Goal: Transaction & Acquisition: Register for event/course

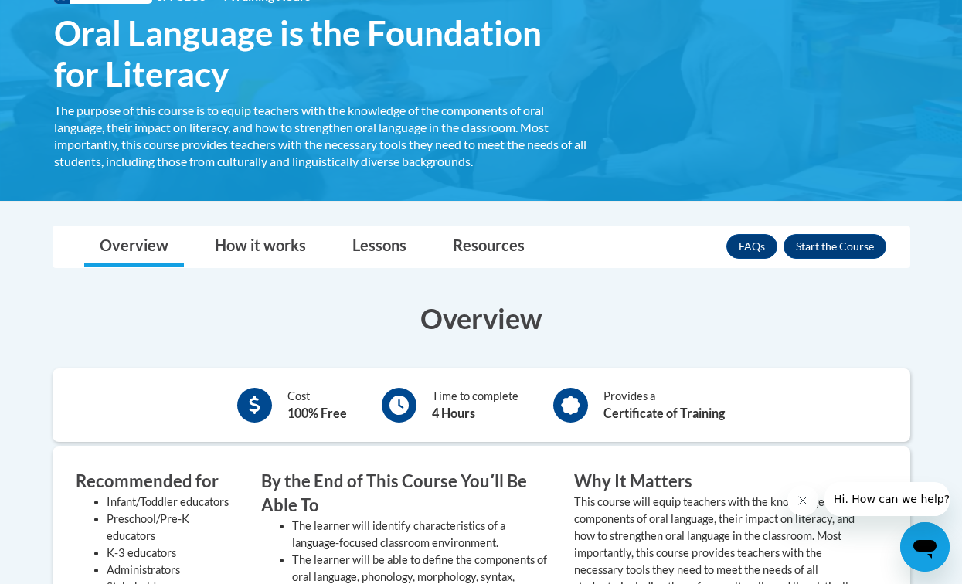
scroll to position [245, 0]
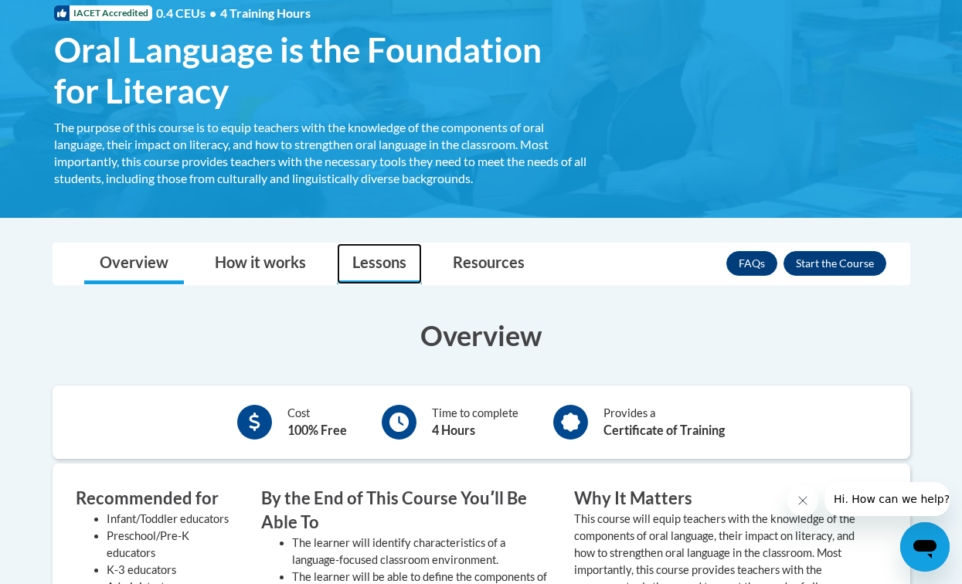
click at [377, 261] on link "Lessons" at bounding box center [379, 263] width 85 height 41
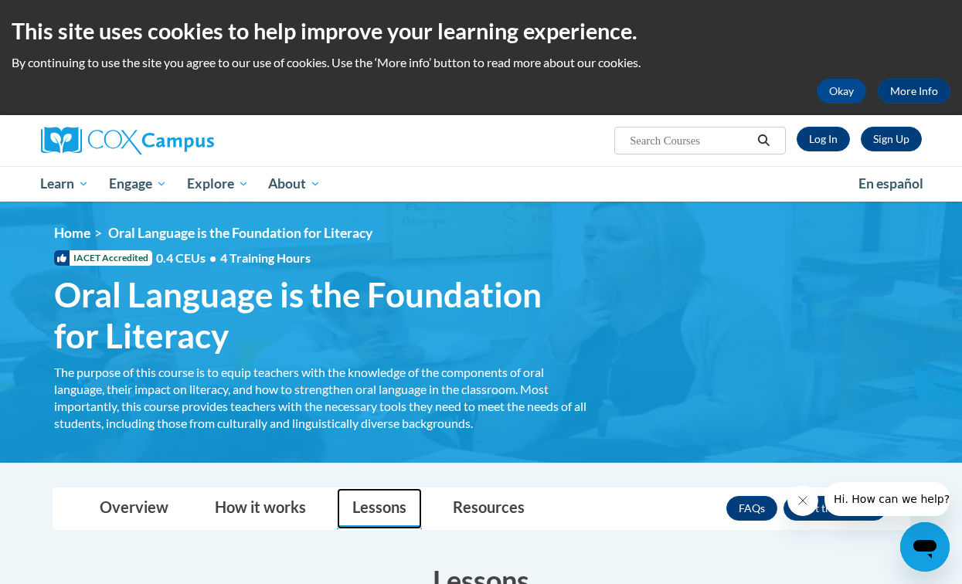
scroll to position [0, 0]
click at [896, 145] on link "Sign Up" at bounding box center [891, 139] width 61 height 25
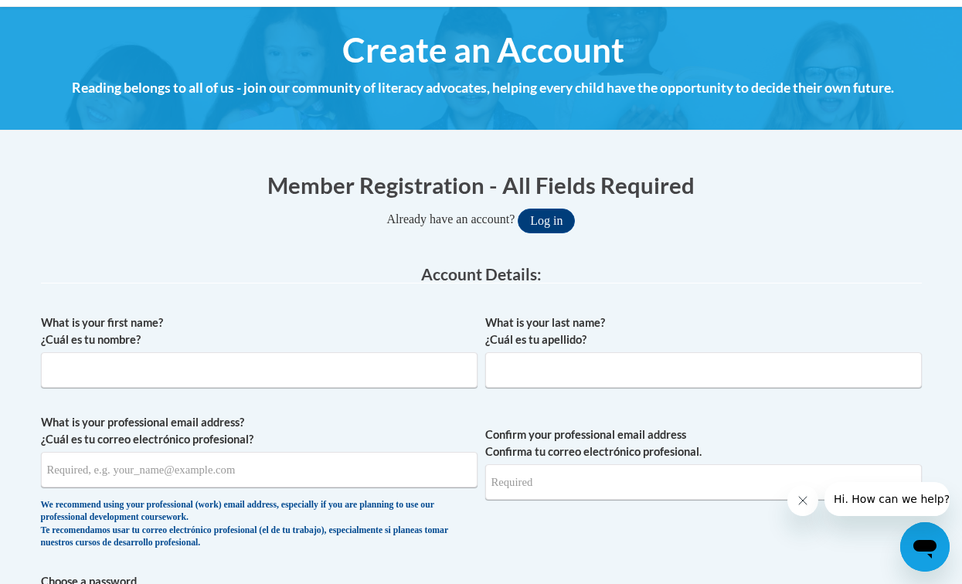
scroll to position [188, 0]
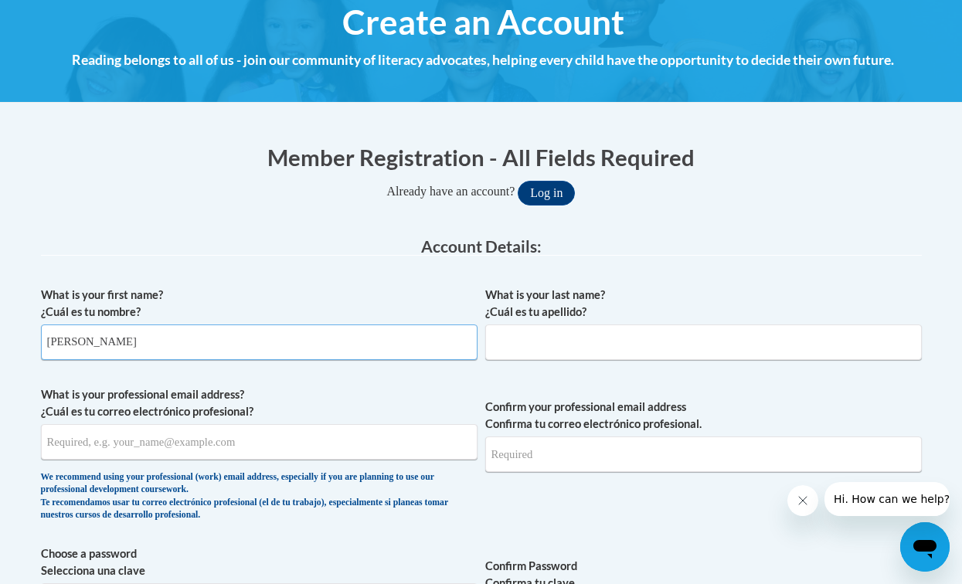
type input "Meredith"
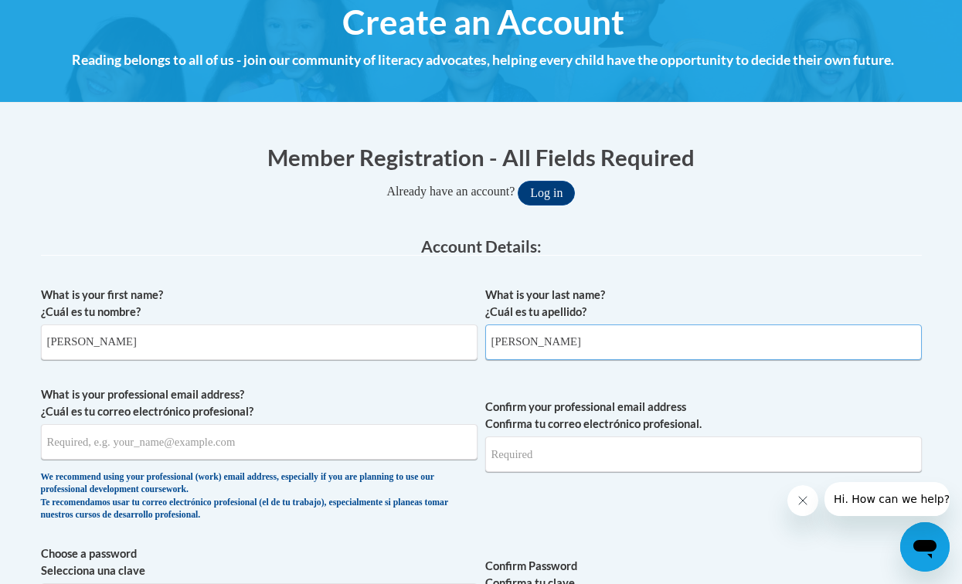
type input "Bloodworth"
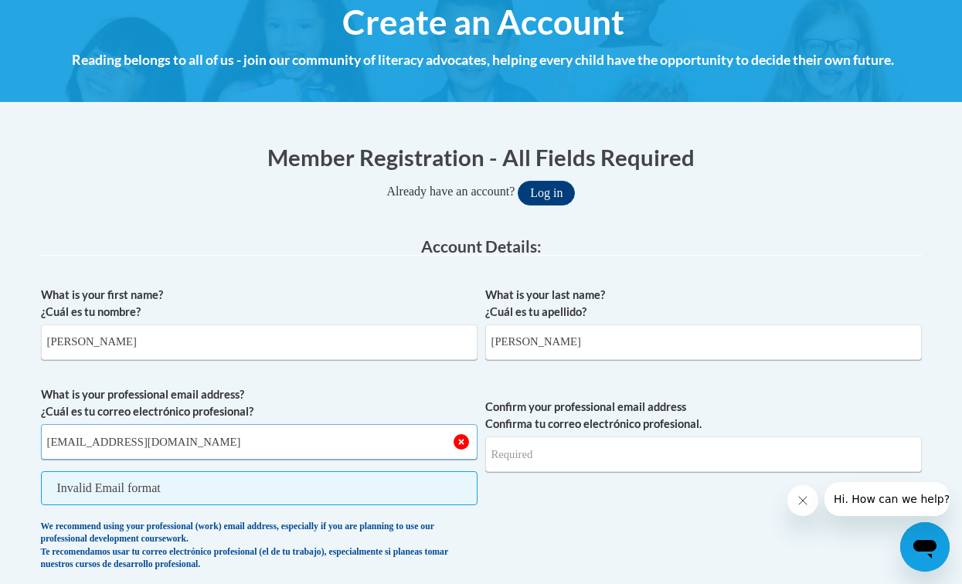
type input "mgbloodworth@valdosta.edu"
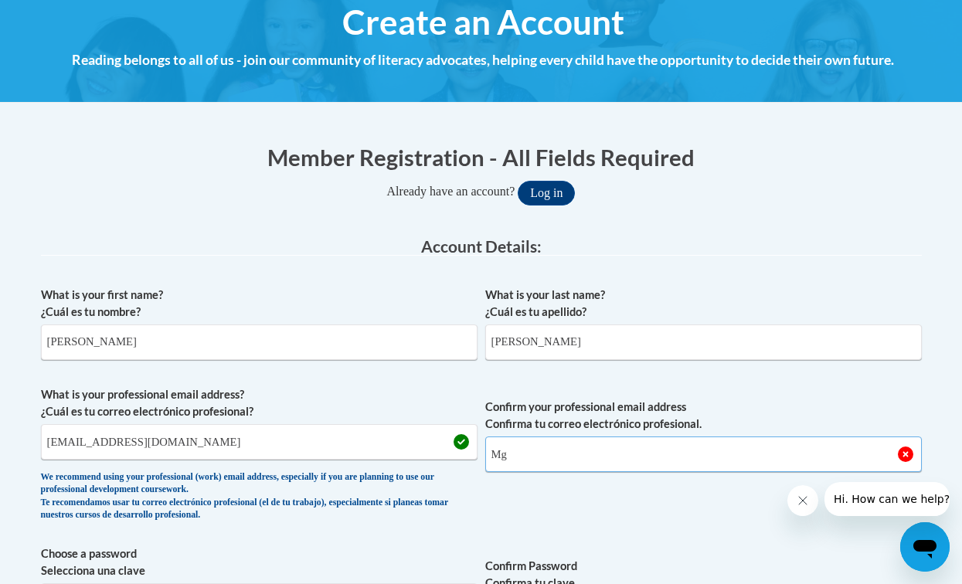
type input "M"
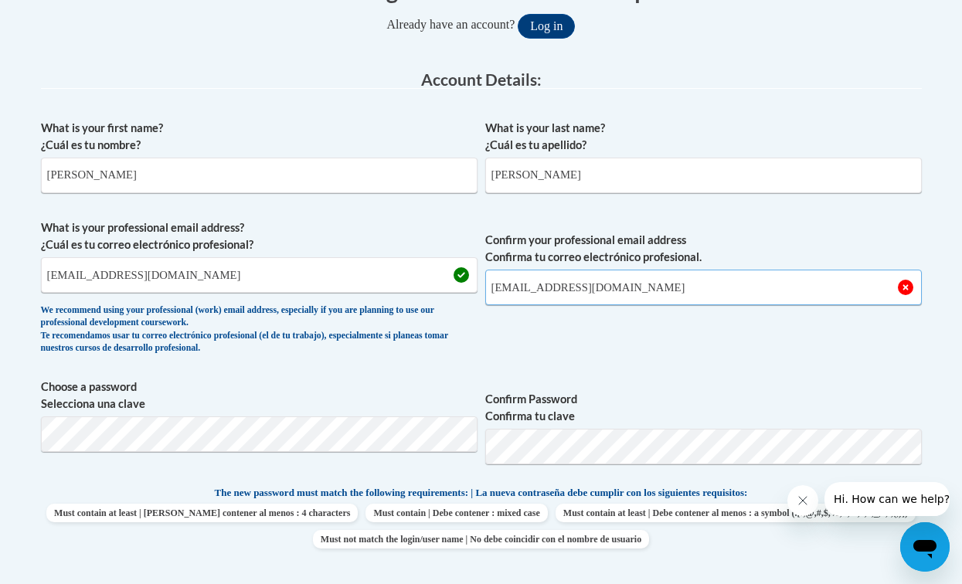
scroll to position [373, 0]
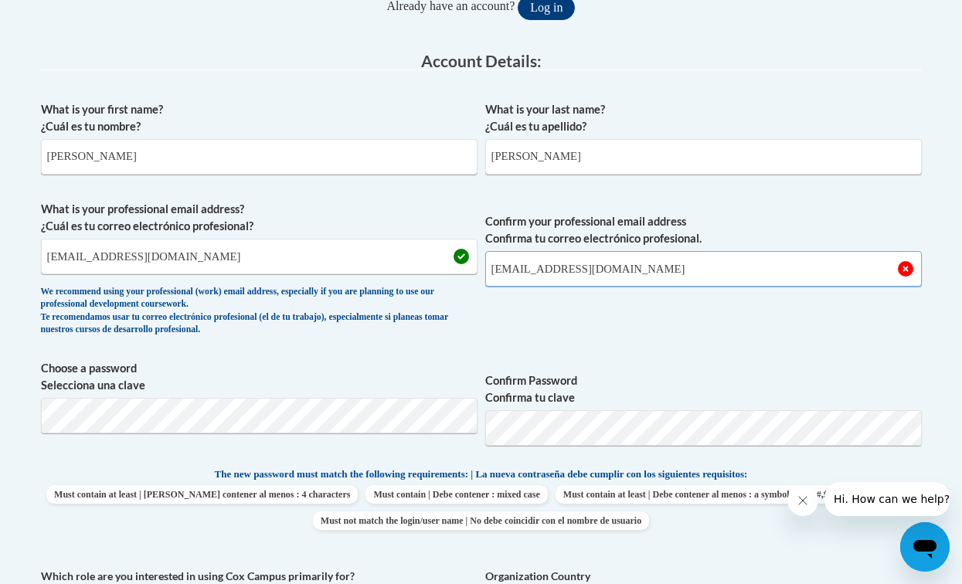
type input "mgbloodworth@valdosta.edu"
click at [627, 354] on div "What is your first name? ¿Cuál es tu nombre? Meredith What is your last name? ¿…" at bounding box center [481, 452] width 881 height 718
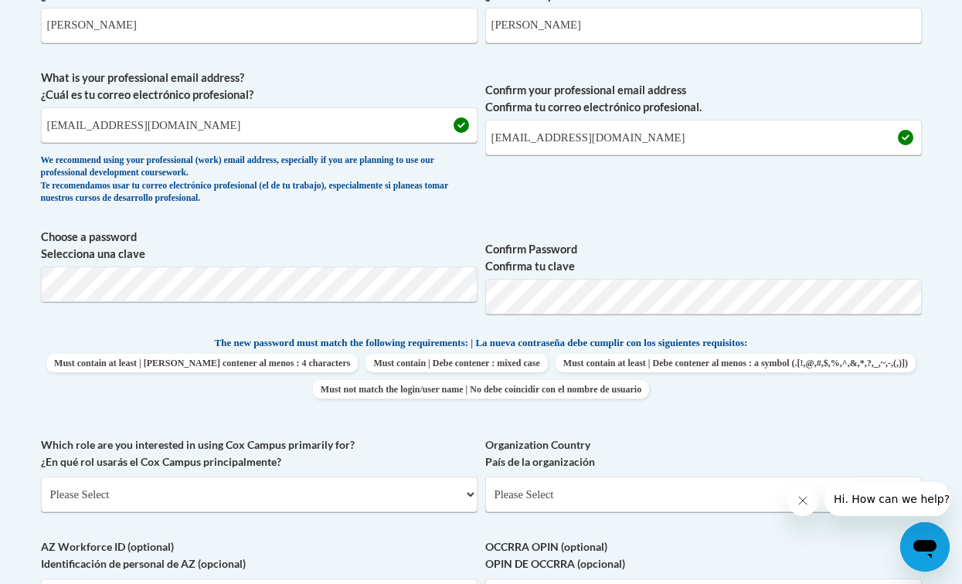
scroll to position [589, 0]
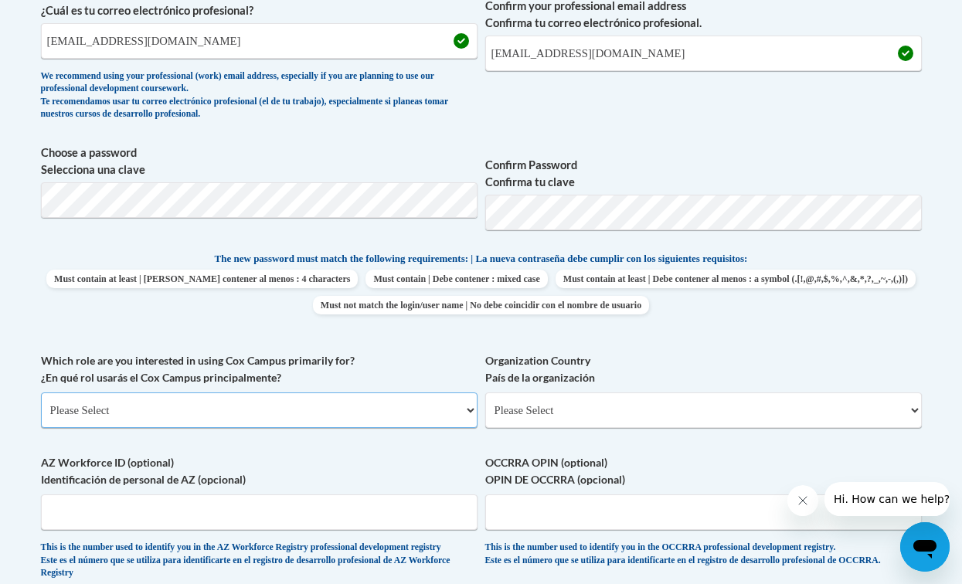
select select "5a18ea06-2b54-4451-96f2-d152daf9eac5"
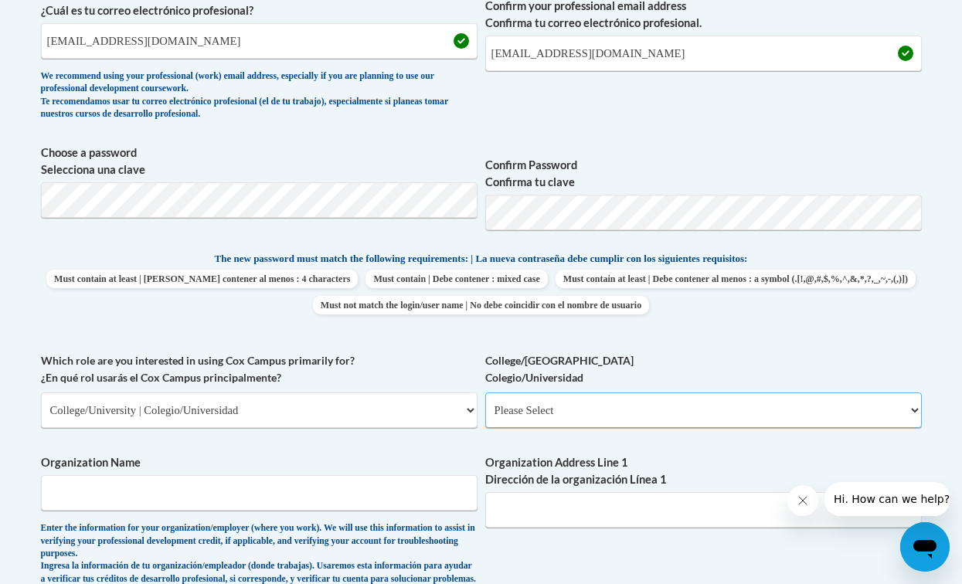
select select "99b32b07-cffc-426c-8bf6-0cd77760d84b"
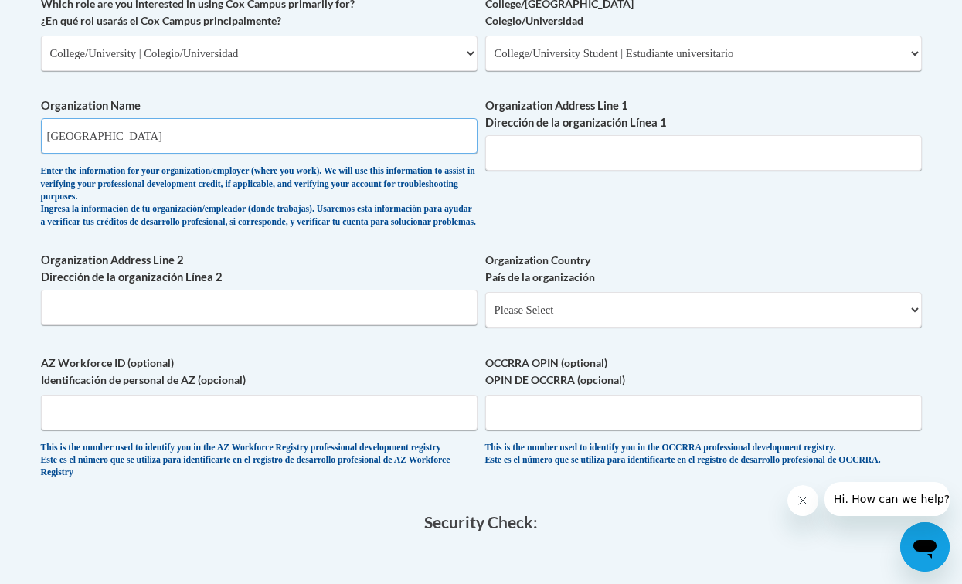
scroll to position [946, 0]
type input "Valdosta State University"
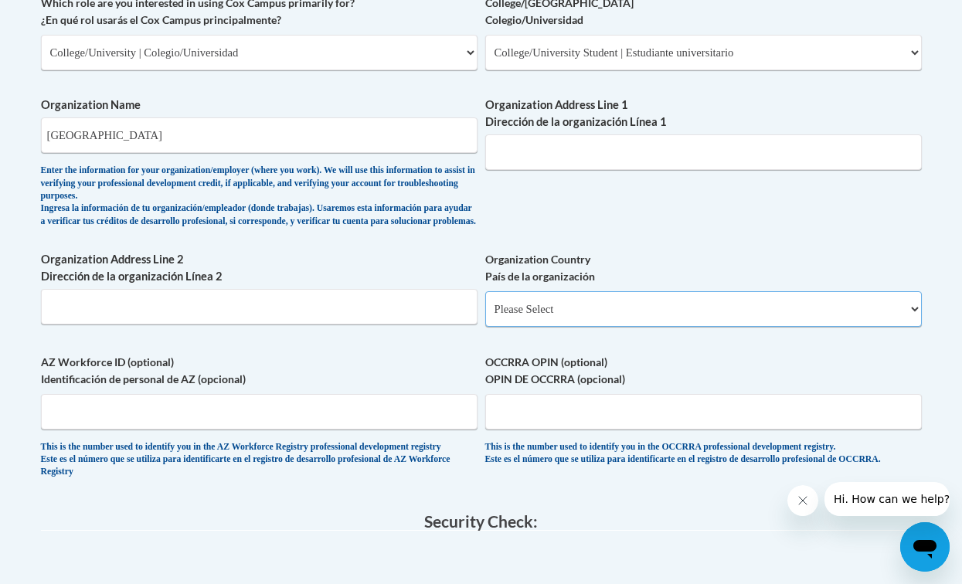
select select "ad49bcad-a171-4b2e-b99c-48b446064914"
select select
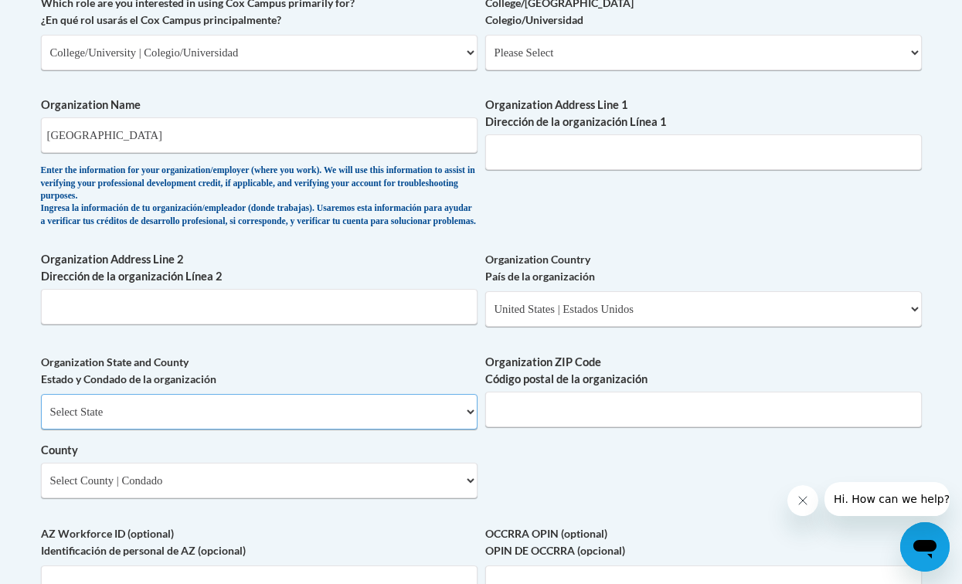
select select "Georgia"
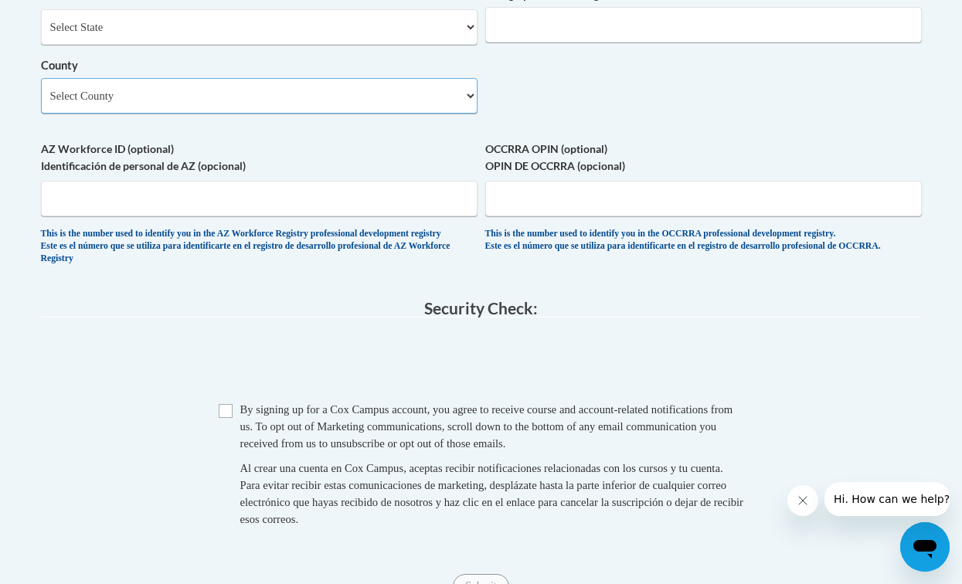
scroll to position [1368, 0]
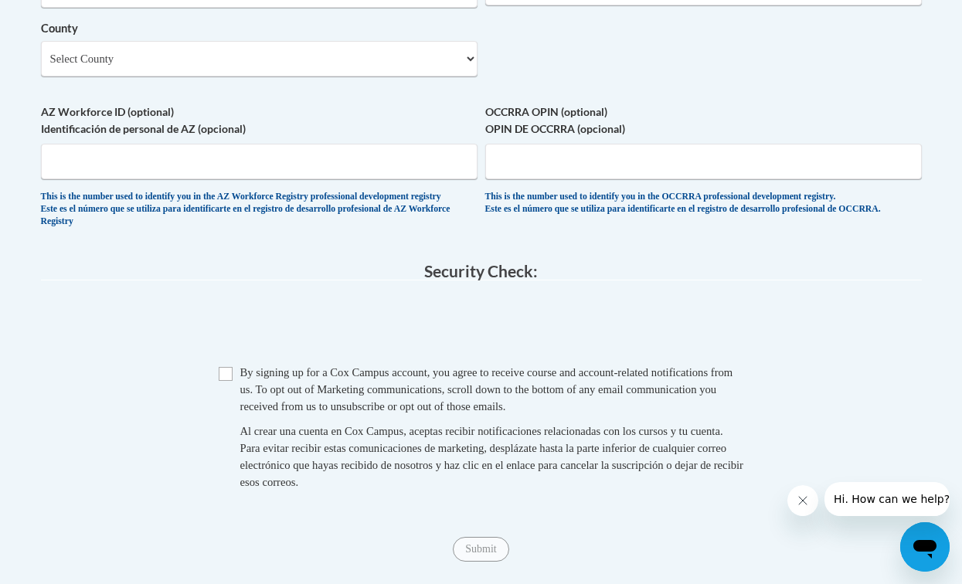
click at [223, 367] on input "Checkbox" at bounding box center [226, 374] width 14 height 14
checkbox input "true"
click at [490, 539] on input "Submit" at bounding box center [481, 549] width 56 height 25
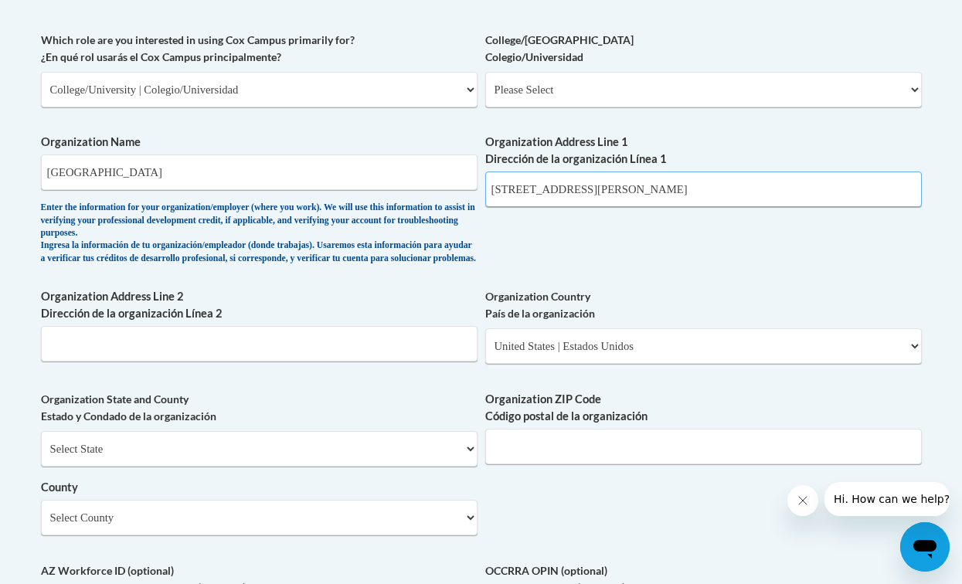
scroll to position [919, 0]
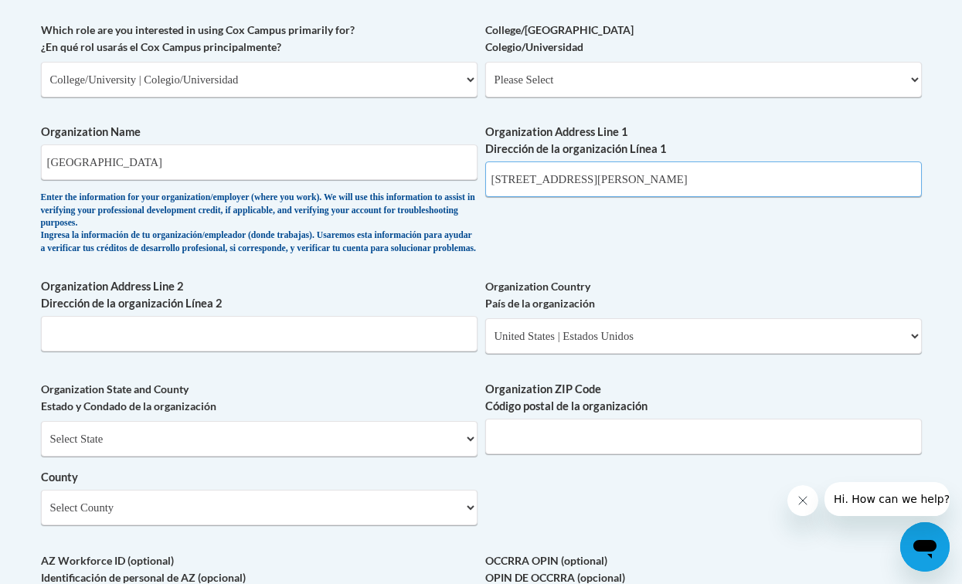
type input "1500 N Patterson St"
click at [605, 455] on div "Organization ZIP Code Código postal de la organización" at bounding box center [703, 423] width 437 height 85
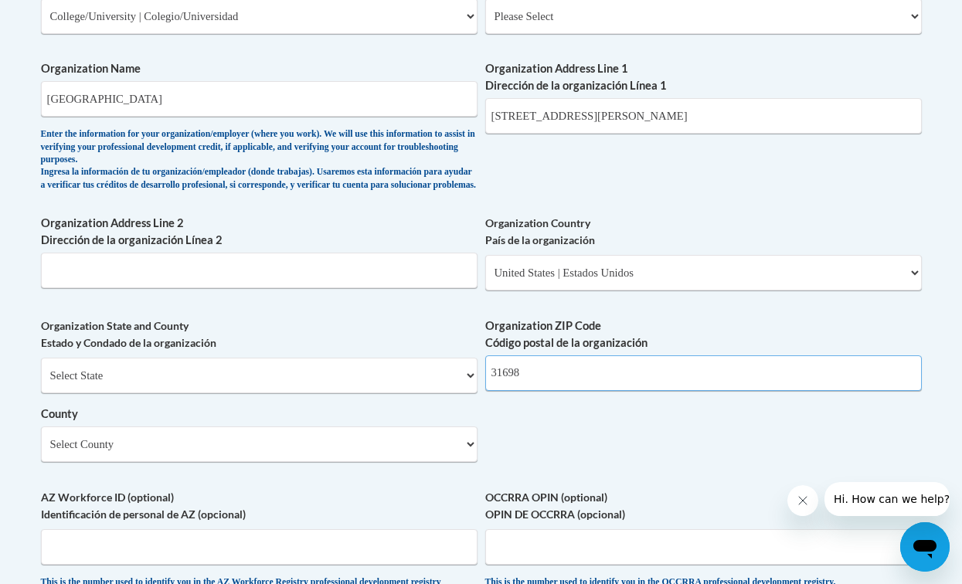
scroll to position [984, 0]
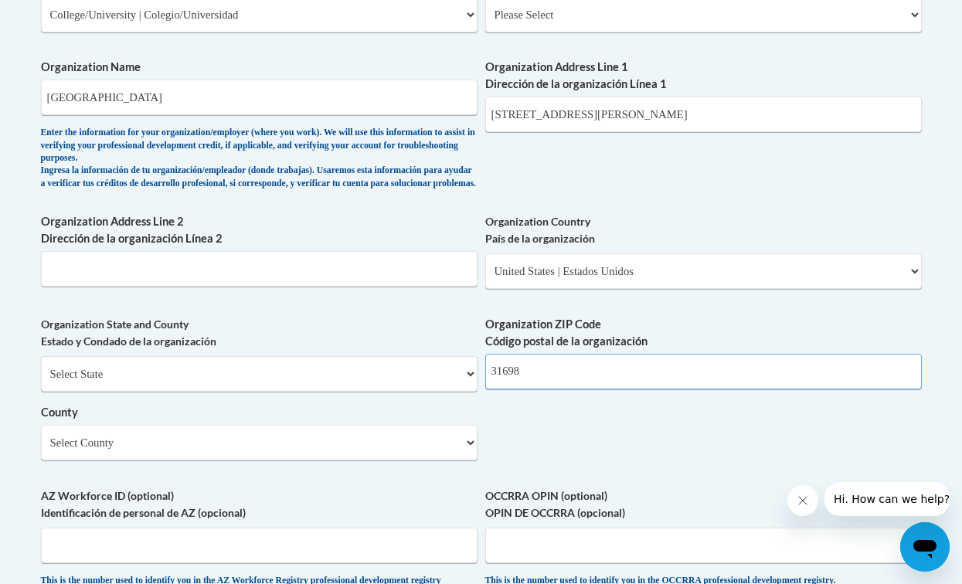
type input "31698"
select select "Lowndes"
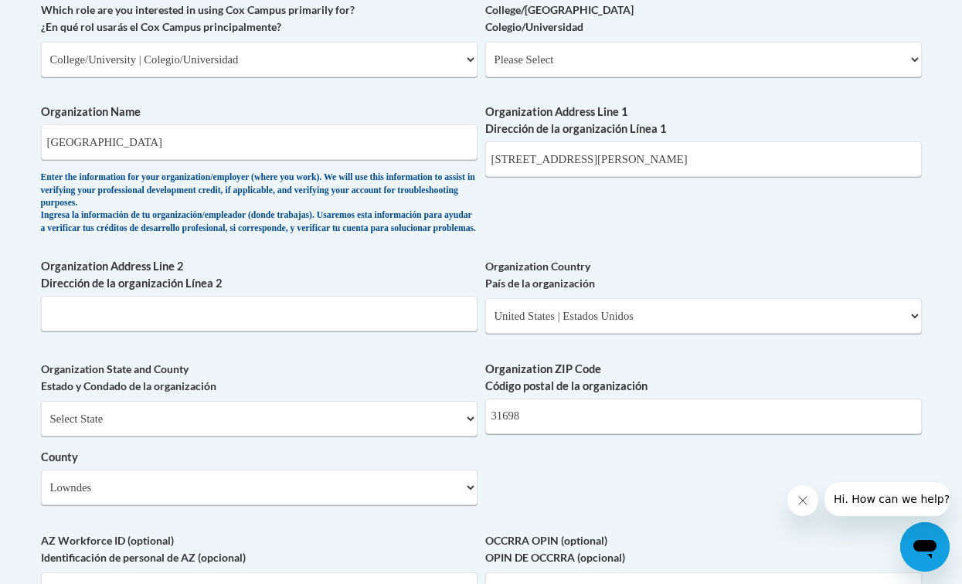
scroll to position [707, 0]
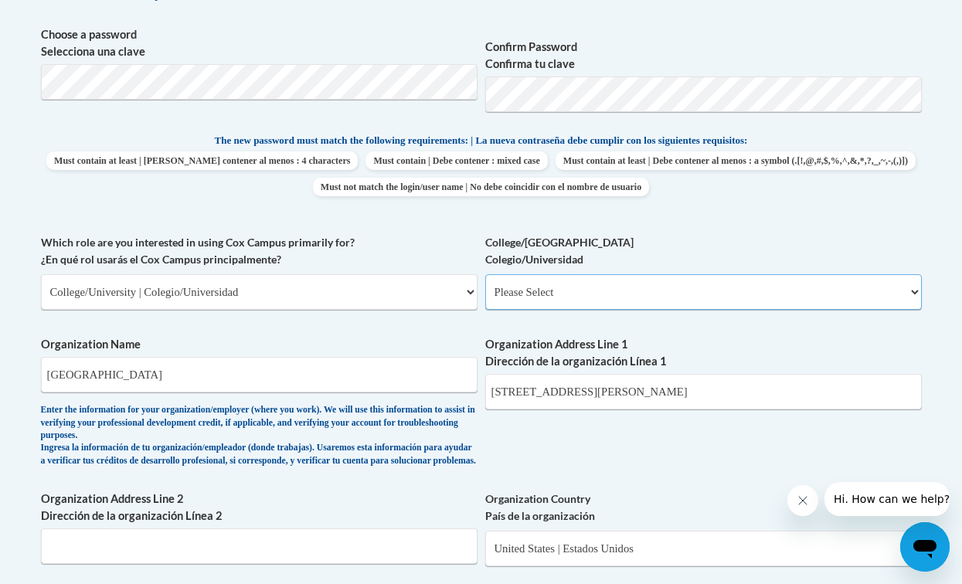
select select "99b32b07-cffc-426c-8bf6-0cd77760d84b"
select select "null"
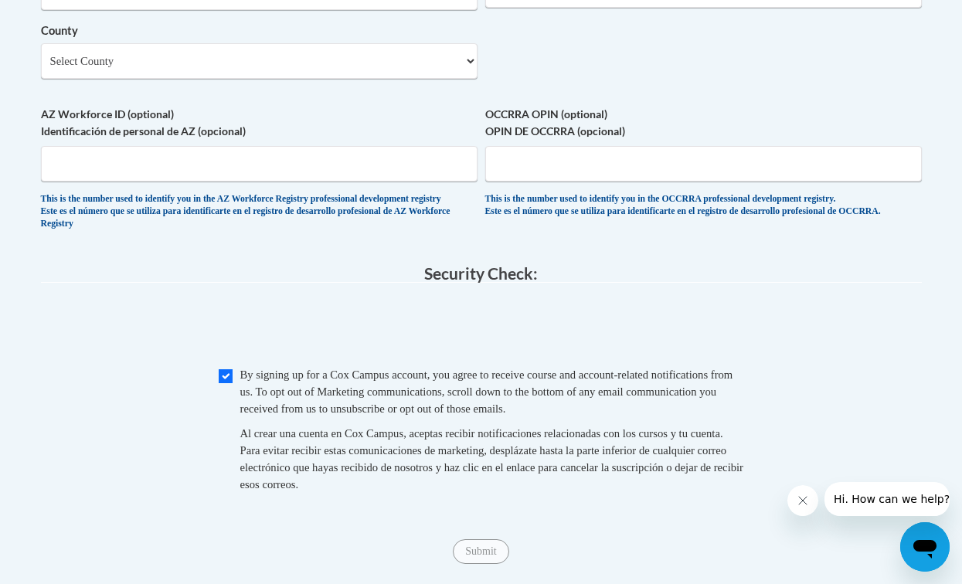
scroll to position [1517, 0]
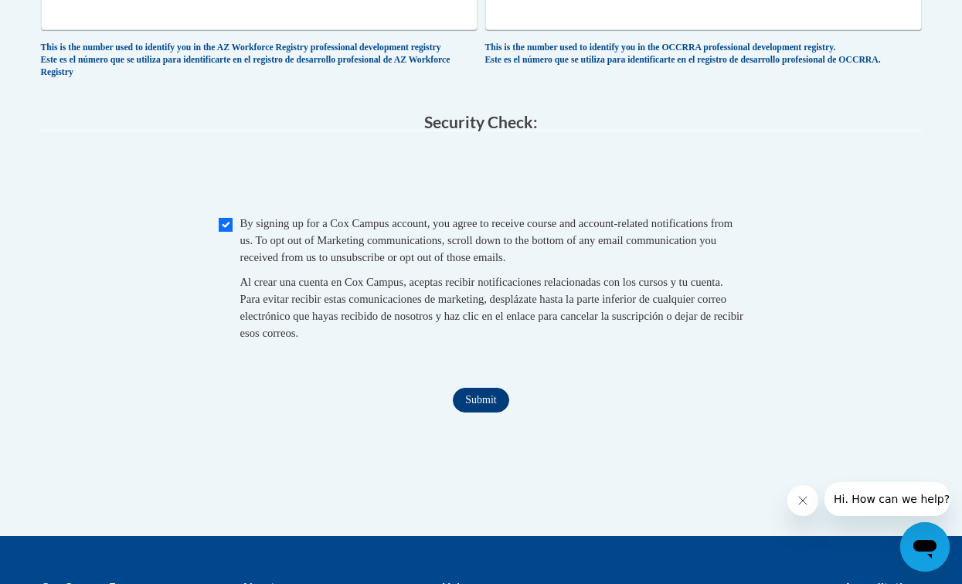
click at [485, 388] on input "Submit" at bounding box center [481, 400] width 56 height 25
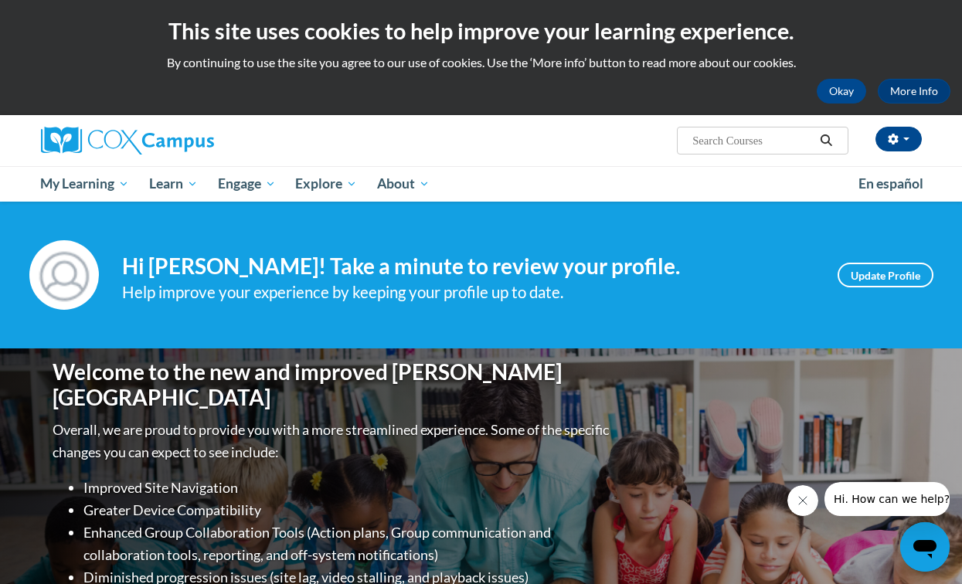
click at [807, 495] on icon "Close message from company" at bounding box center [803, 500] width 12 height 12
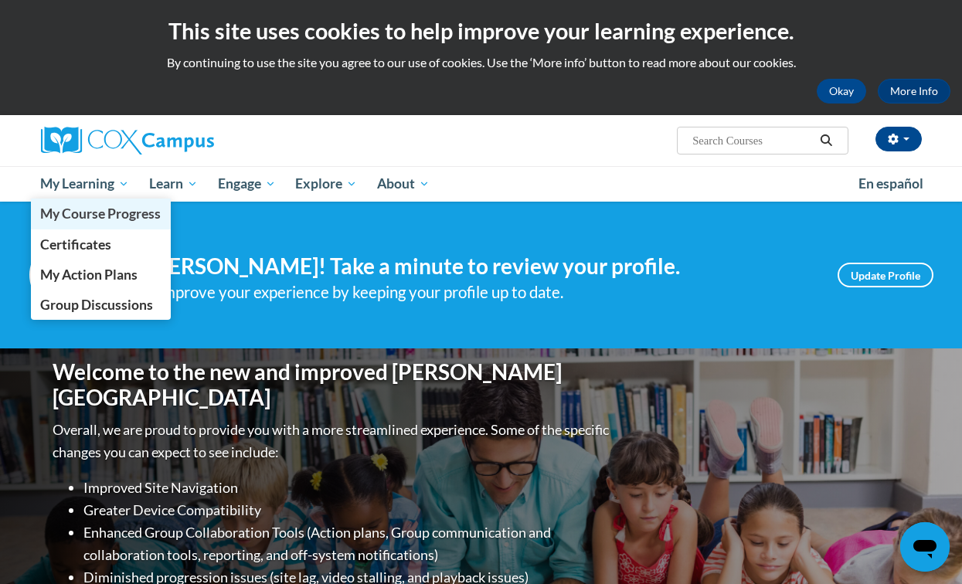
click at [100, 219] on span "My Course Progress" at bounding box center [100, 214] width 121 height 16
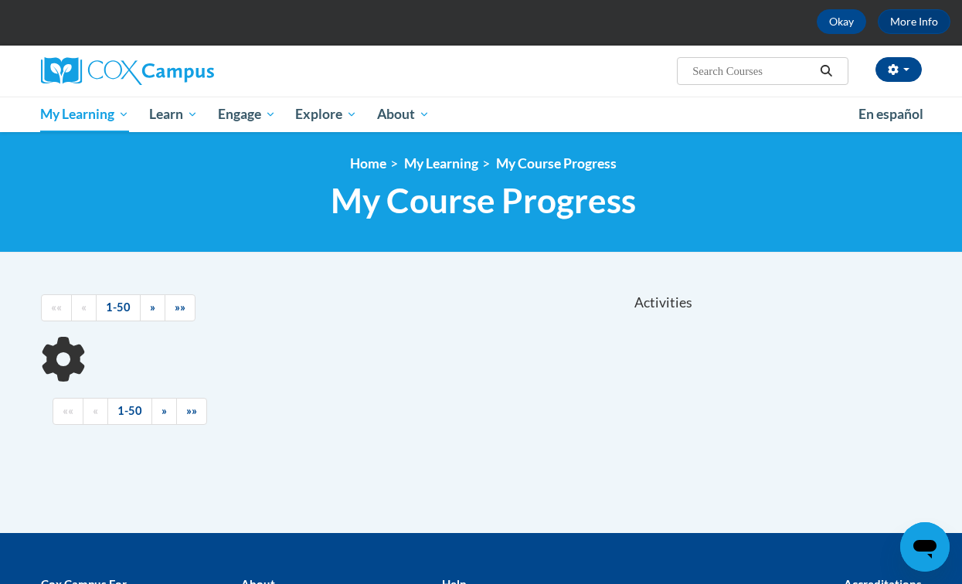
scroll to position [80, 0]
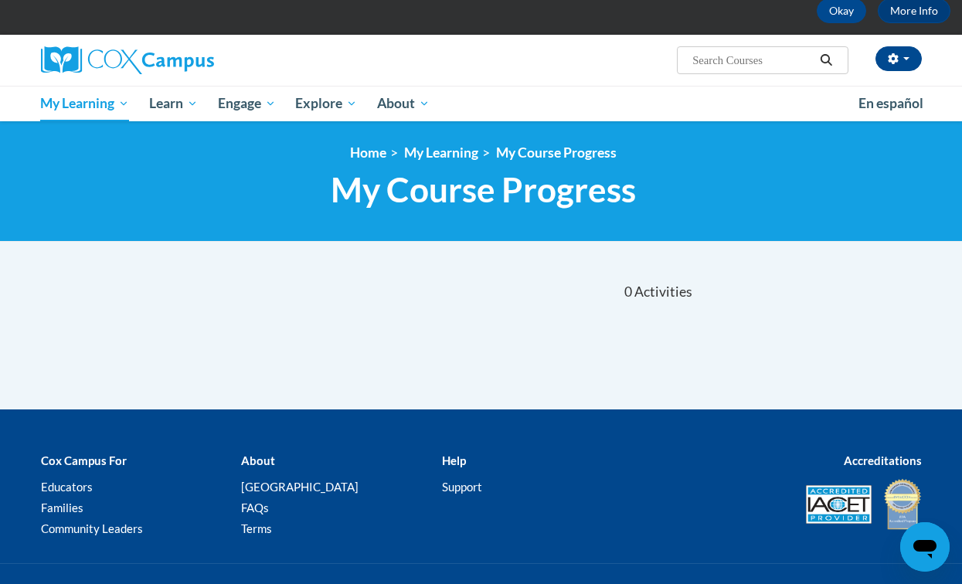
click at [121, 60] on img at bounding box center [127, 60] width 173 height 28
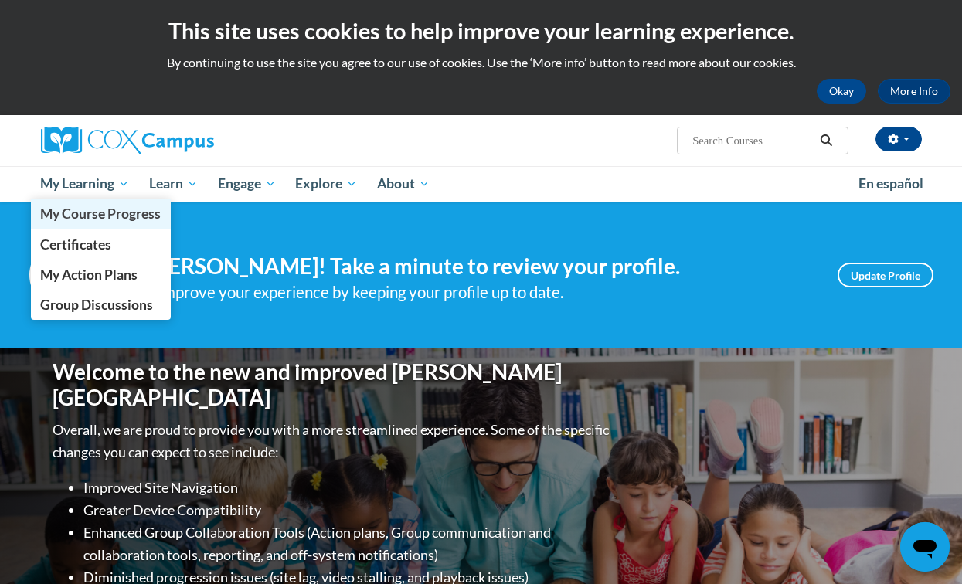
click at [96, 213] on span "My Course Progress" at bounding box center [100, 214] width 121 height 16
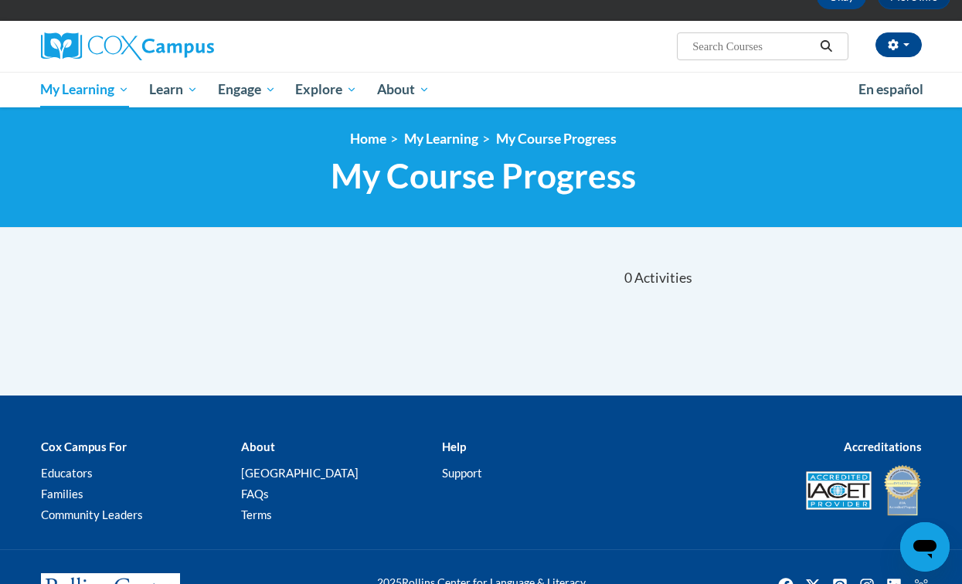
scroll to position [97, 0]
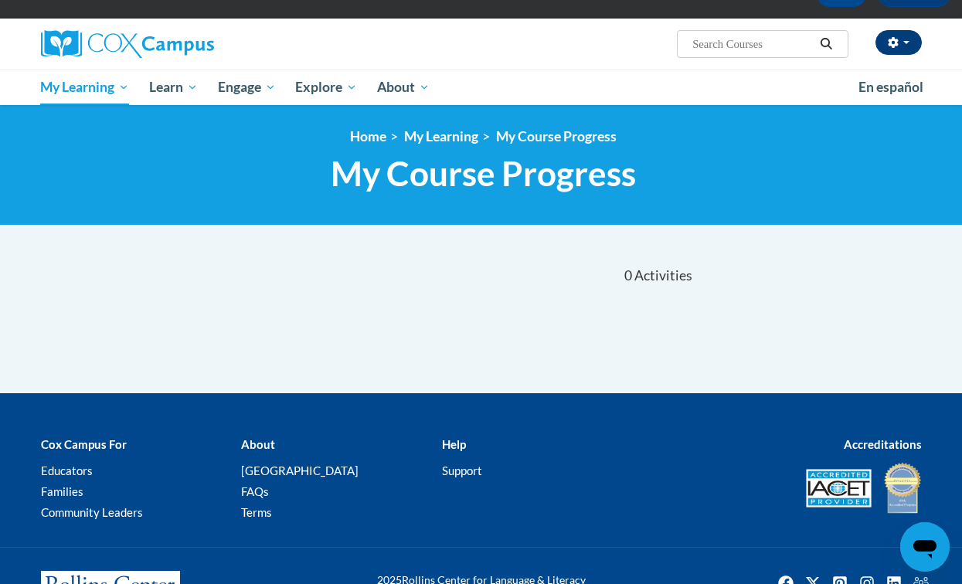
click at [895, 52] on button "button" at bounding box center [898, 42] width 46 height 25
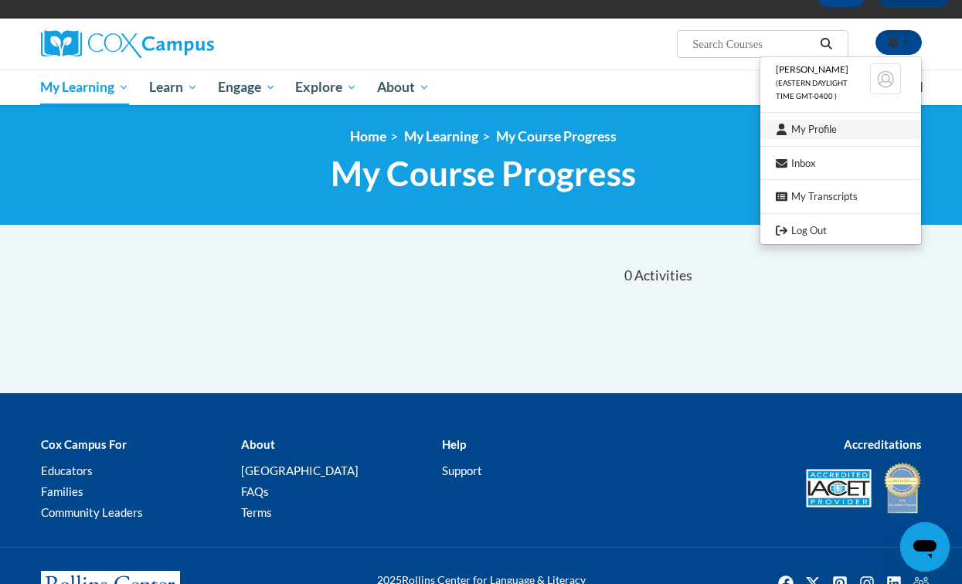
click at [835, 131] on link "My Profile" at bounding box center [840, 129] width 161 height 19
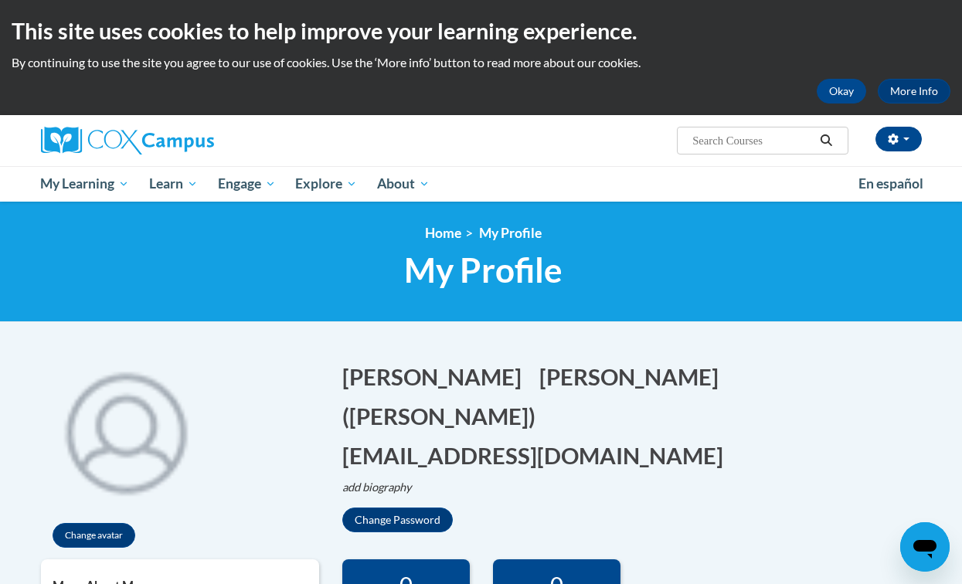
click at [747, 137] on input "Search..." at bounding box center [753, 140] width 124 height 19
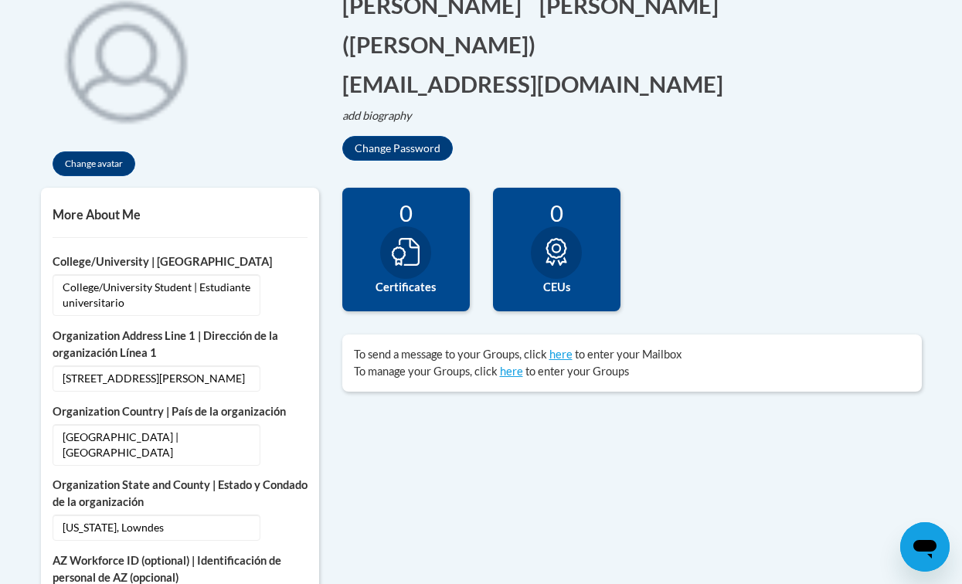
scroll to position [372, 0]
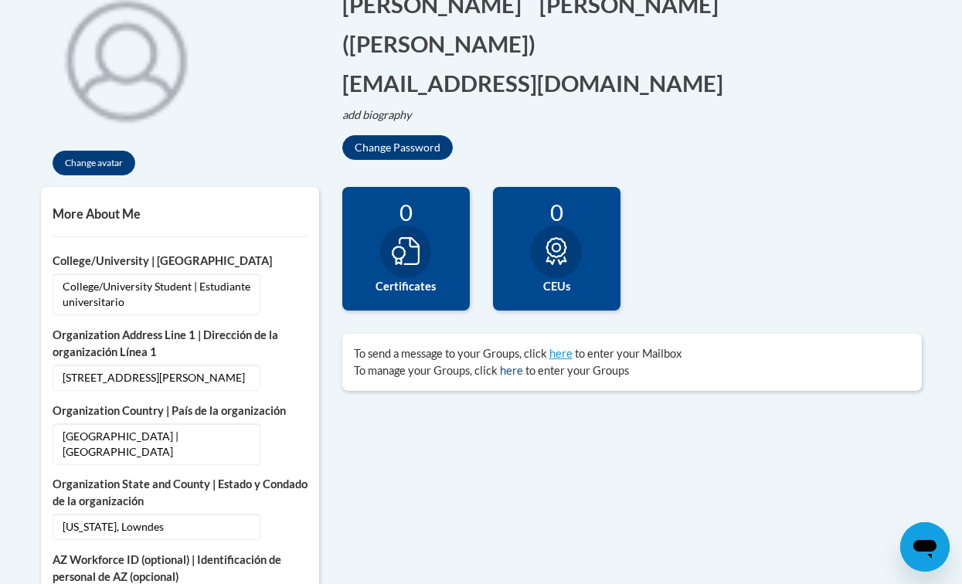
click at [509, 368] on link "here" at bounding box center [511, 370] width 23 height 13
